Goal: Information Seeking & Learning: Learn about a topic

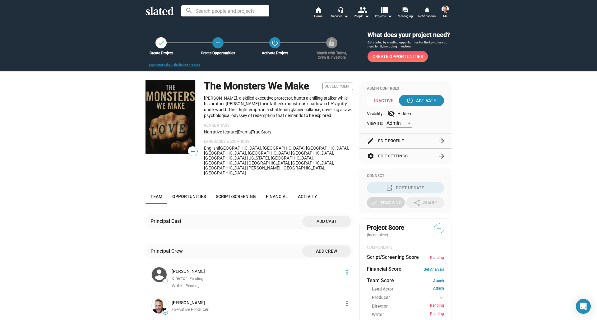
scroll to position [4, 0]
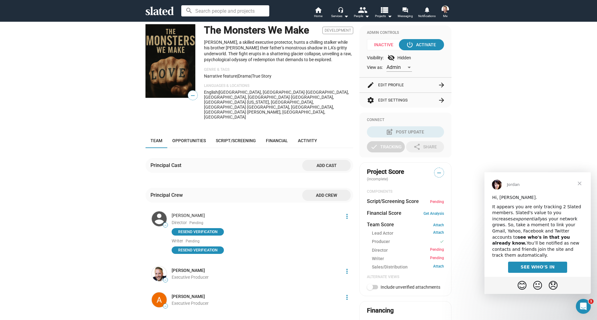
scroll to position [56, 0]
click at [200, 247] on span "Resend verification" at bounding box center [197, 250] width 45 height 6
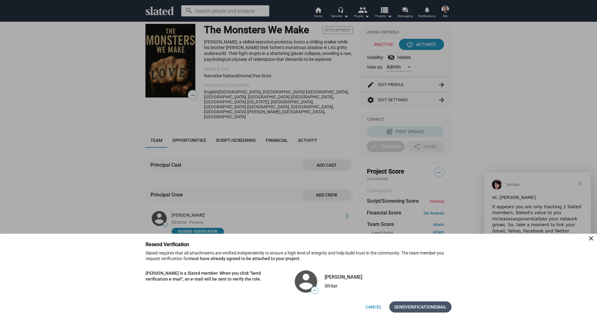
click at [408, 306] on span "Verification" at bounding box center [419, 307] width 29 height 11
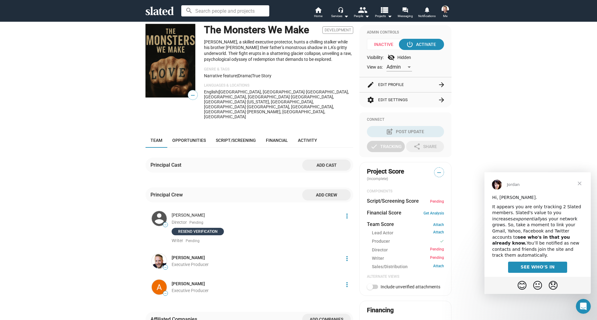
click at [205, 229] on span "Resend verification" at bounding box center [197, 232] width 45 height 6
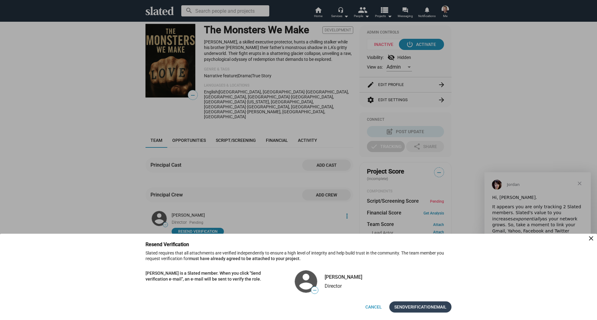
click at [425, 309] on span "Verification" at bounding box center [419, 307] width 29 height 11
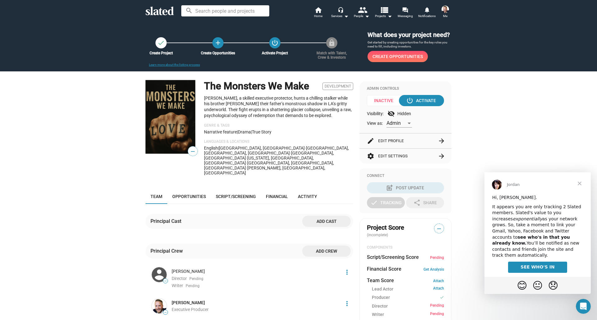
click at [158, 123] on img at bounding box center [170, 117] width 50 height 74
click at [158, 108] on img at bounding box center [170, 117] width 50 height 74
drag, startPoint x: 224, startPoint y: 98, endPoint x: 329, endPoint y: 120, distance: 107.6
click at [329, 120] on div "The Monsters We Make Development [PERSON_NAME], a skilled executive protector, …" at bounding box center [278, 130] width 149 height 100
click at [232, 194] on span "Script/Screening" at bounding box center [236, 196] width 40 height 5
